Goal: Find specific page/section

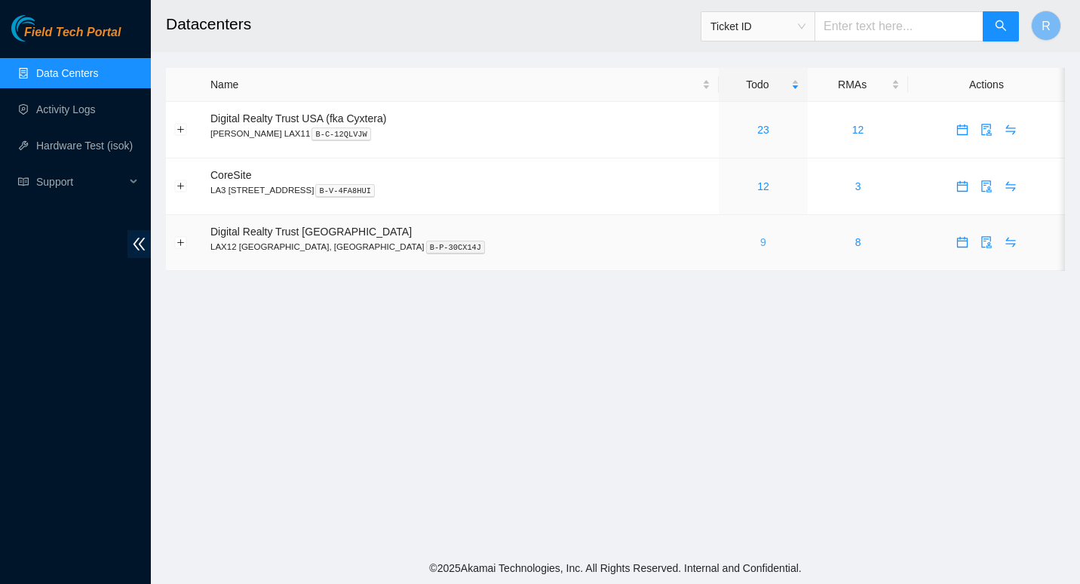
click at [760, 241] on link "9" at bounding box center [763, 242] width 6 height 12
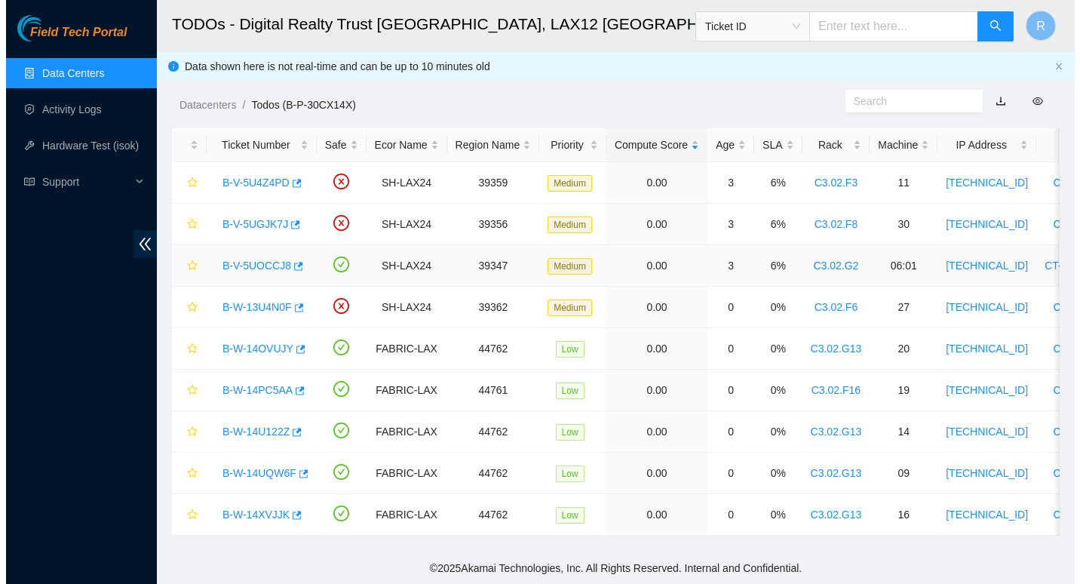
scroll to position [10, 0]
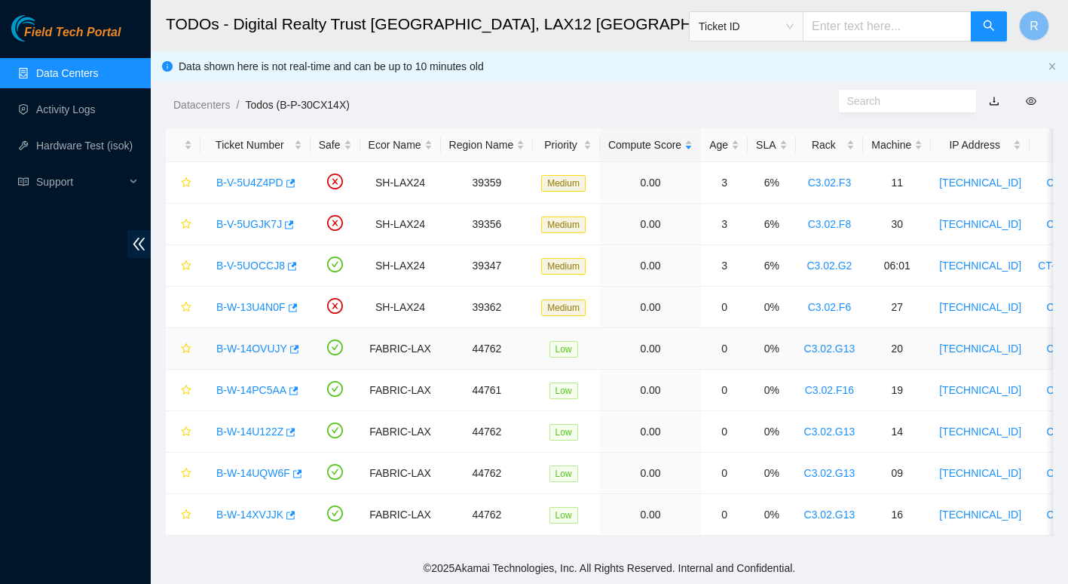
click at [247, 342] on link "B-W-14OVUJY" at bounding box center [251, 348] width 71 height 12
